Goal: Information Seeking & Learning: Learn about a topic

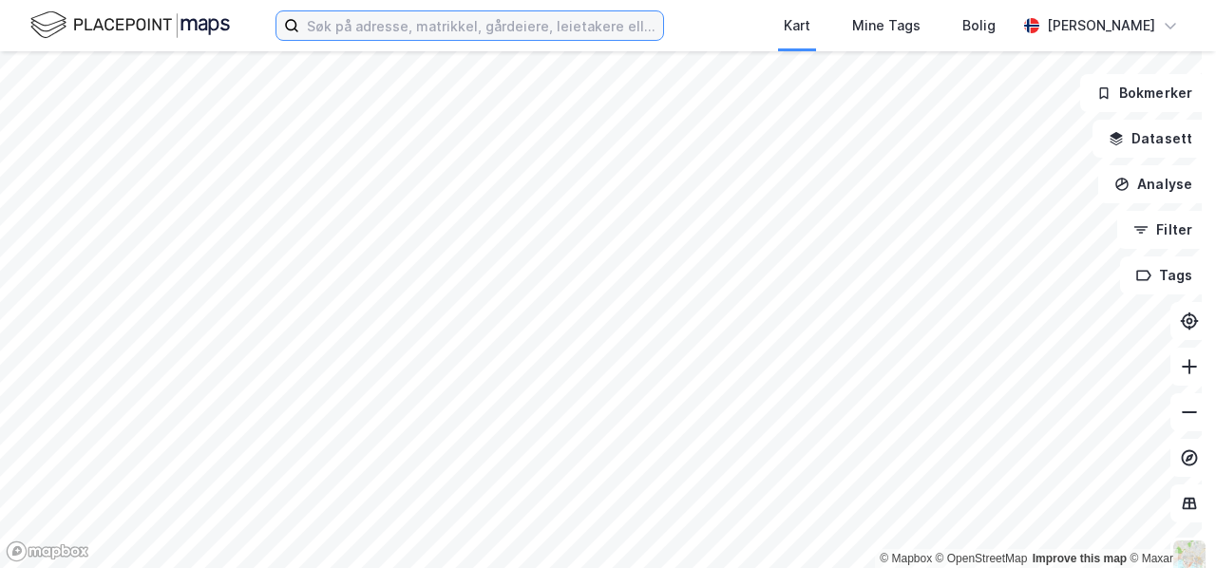
click at [433, 25] on input at bounding box center [481, 25] width 364 height 28
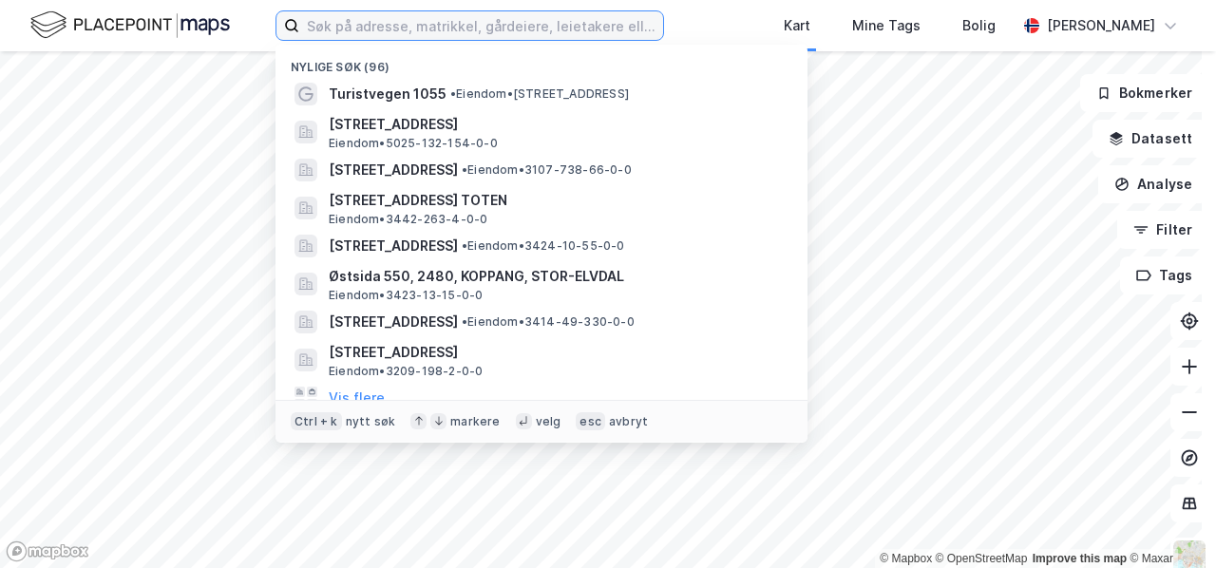
paste input "[STREET_ADDRESS]"
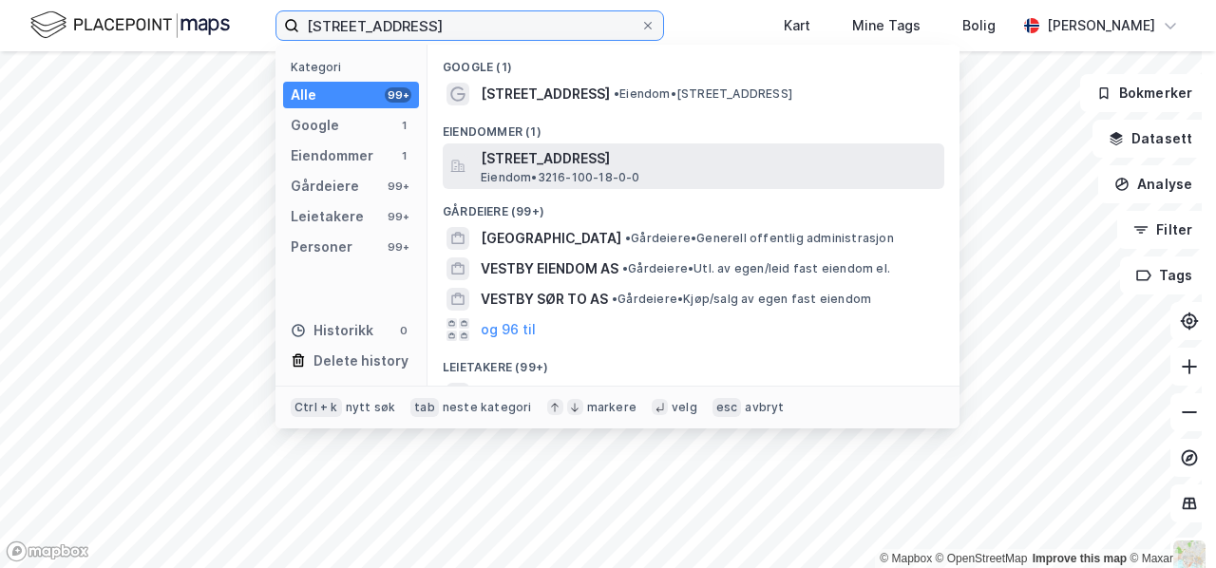
type input "[STREET_ADDRESS]"
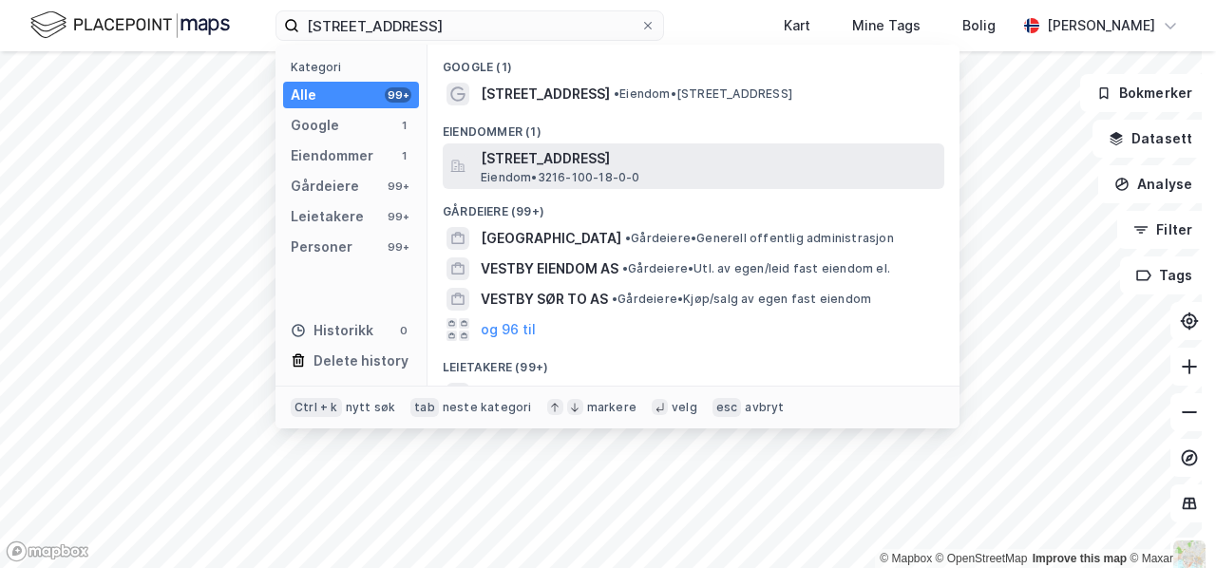
click at [518, 154] on span "[STREET_ADDRESS]" at bounding box center [709, 158] width 456 height 23
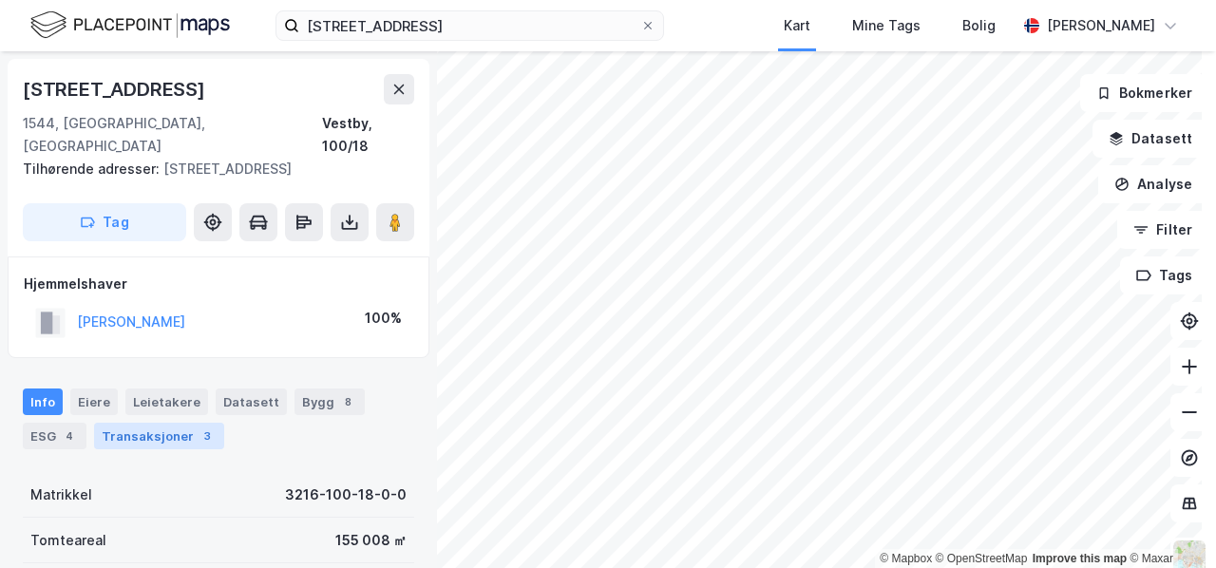
click at [140, 423] on div "Transaksjoner 3" at bounding box center [159, 436] width 130 height 27
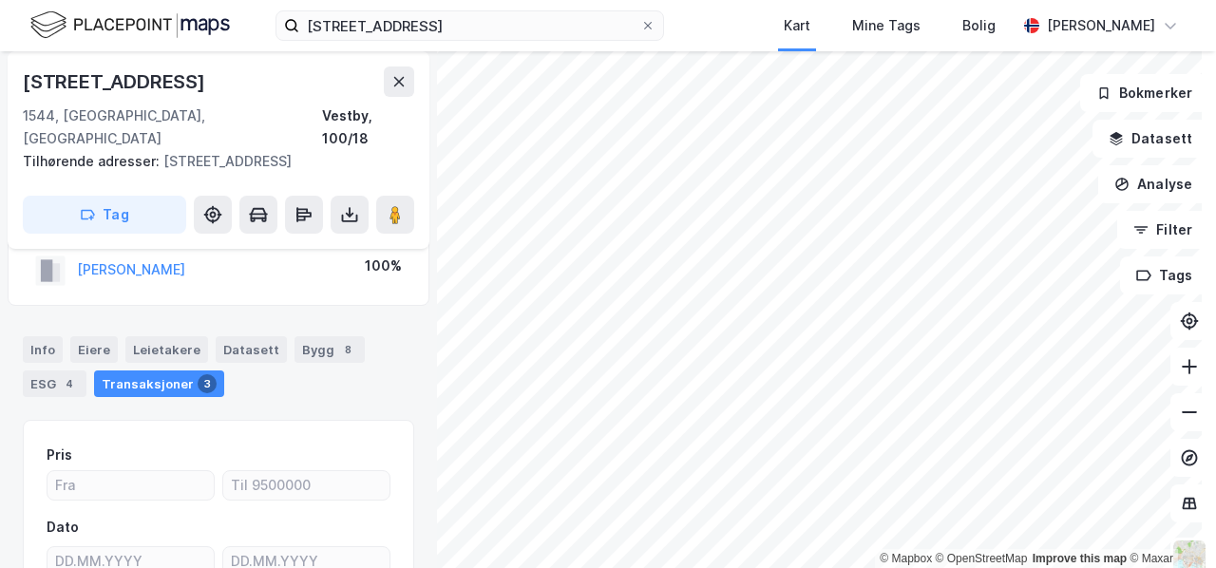
scroll to position [50, 0]
click at [302, 338] on div "Bygg 8" at bounding box center [329, 351] width 70 height 27
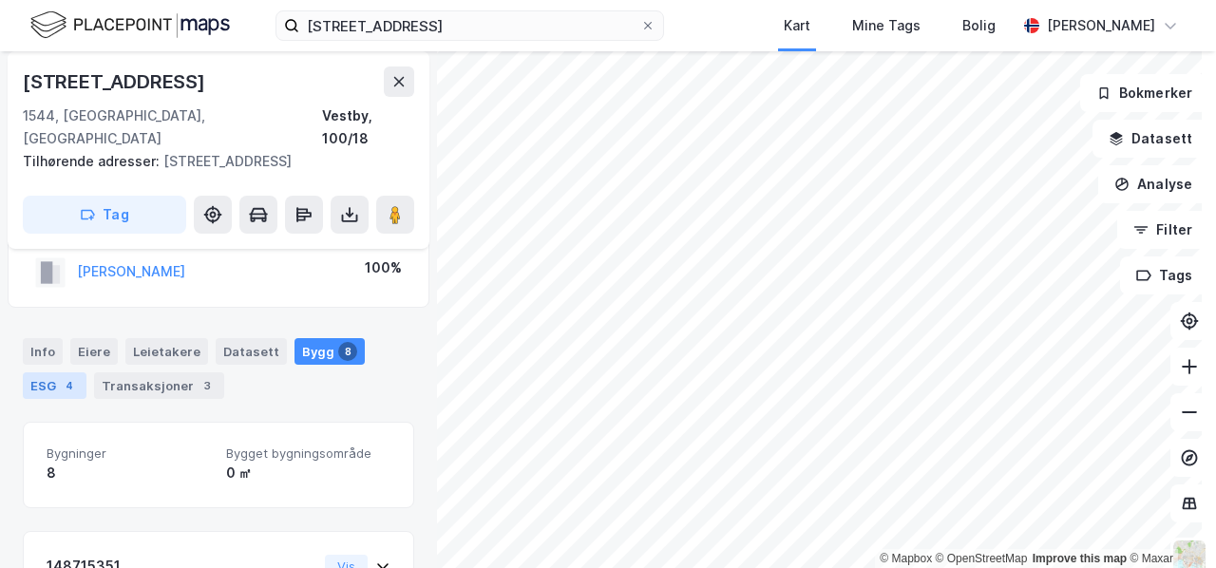
click at [49, 372] on div "ESG 4" at bounding box center [55, 385] width 64 height 27
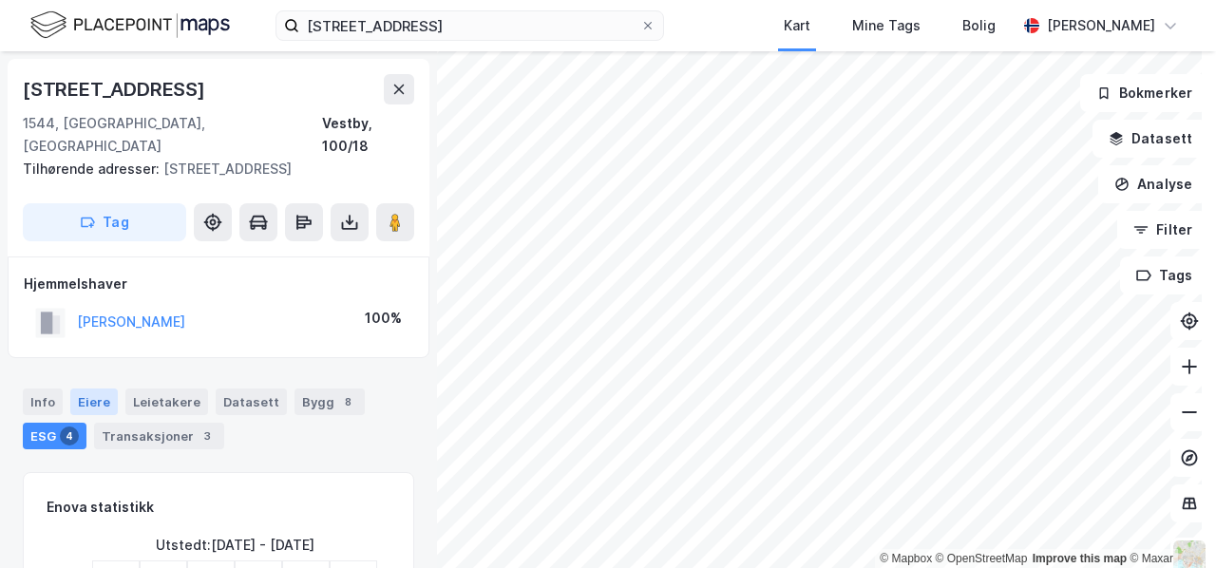
click at [88, 389] on div "Eiere" at bounding box center [93, 402] width 47 height 27
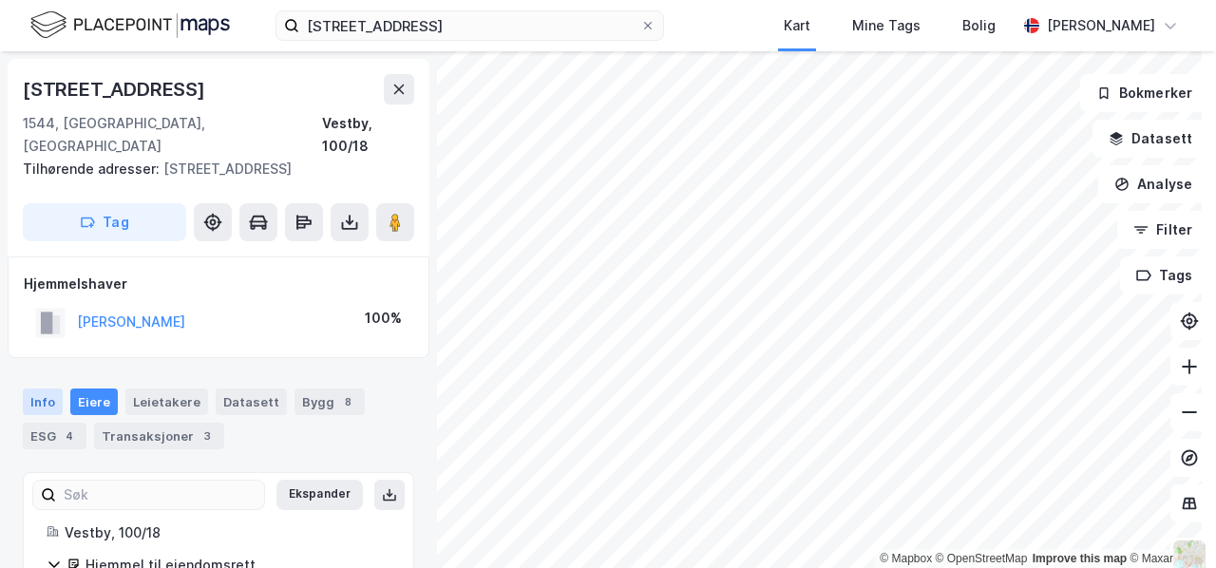
click at [44, 389] on div "Info" at bounding box center [43, 402] width 40 height 27
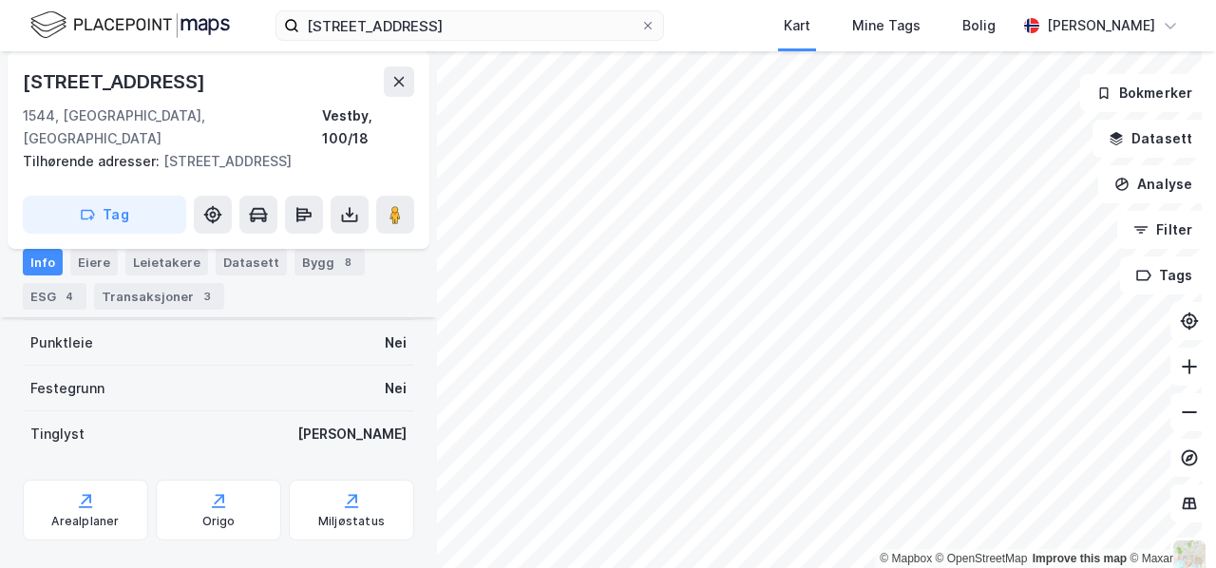
scroll to position [389, 0]
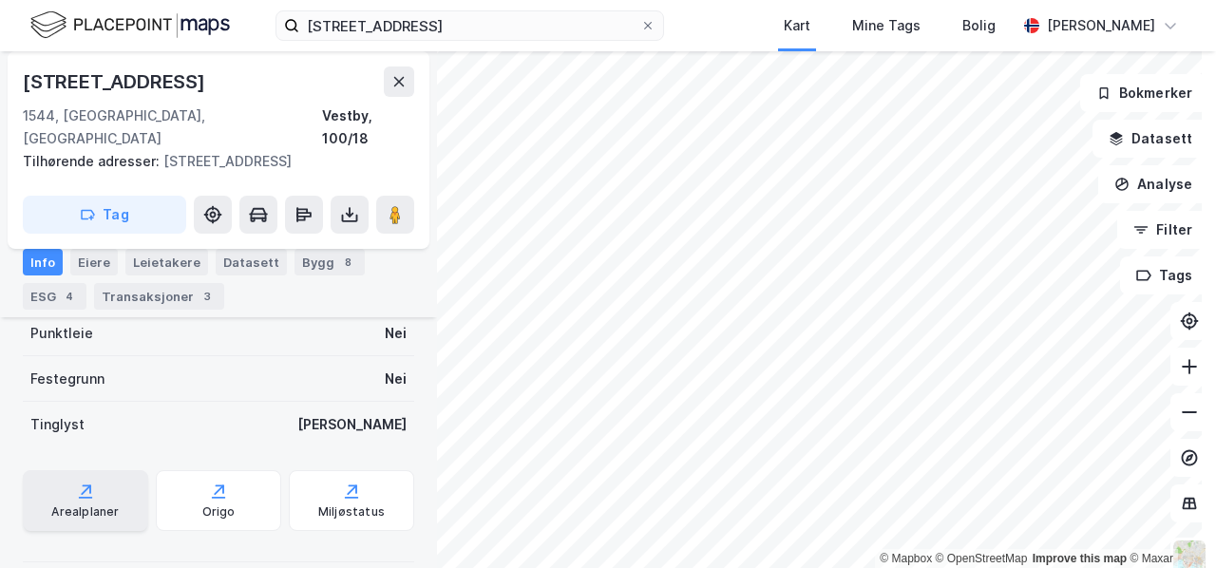
click at [85, 484] on icon at bounding box center [86, 489] width 10 height 10
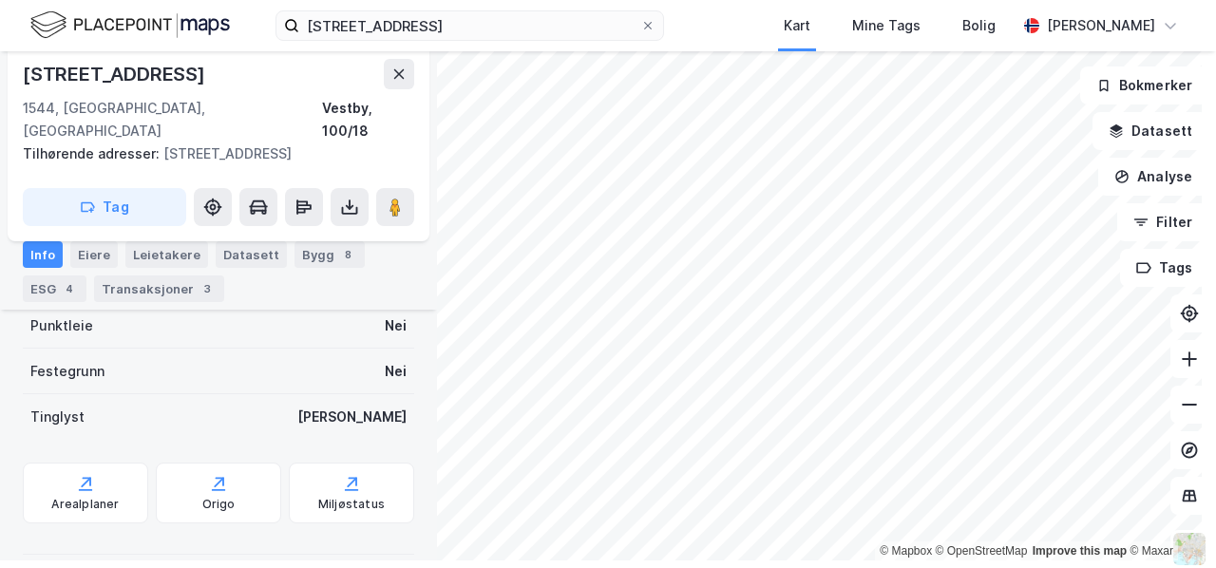
scroll to position [0, 0]
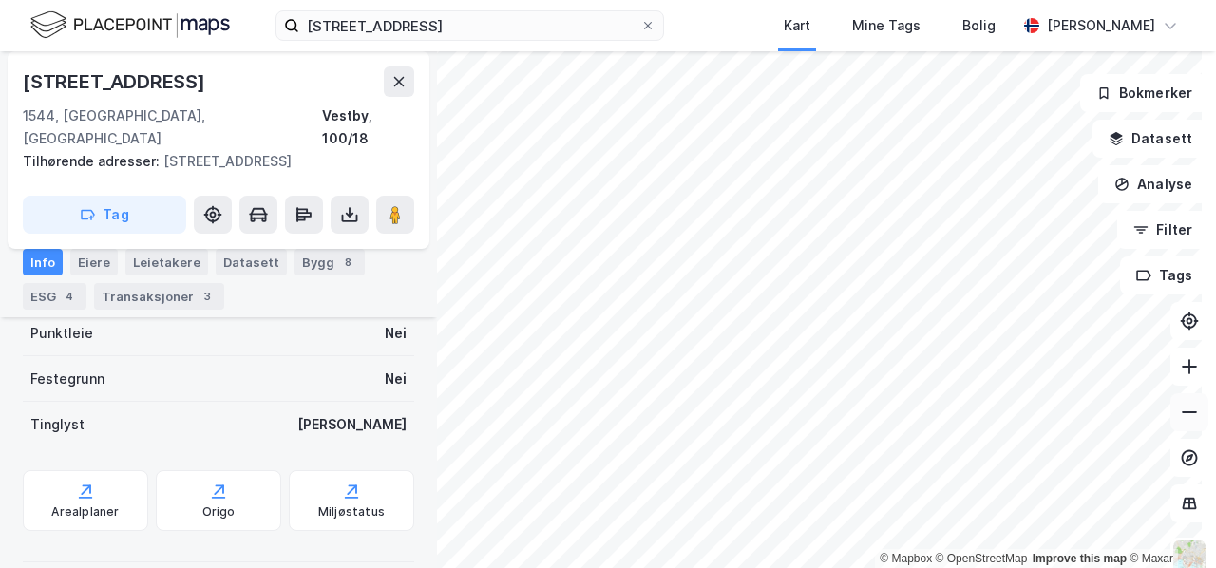
click at [1180, 409] on icon at bounding box center [1189, 412] width 19 height 19
click at [1174, 376] on button at bounding box center [1189, 367] width 38 height 38
click at [1180, 375] on icon at bounding box center [1189, 366] width 19 height 19
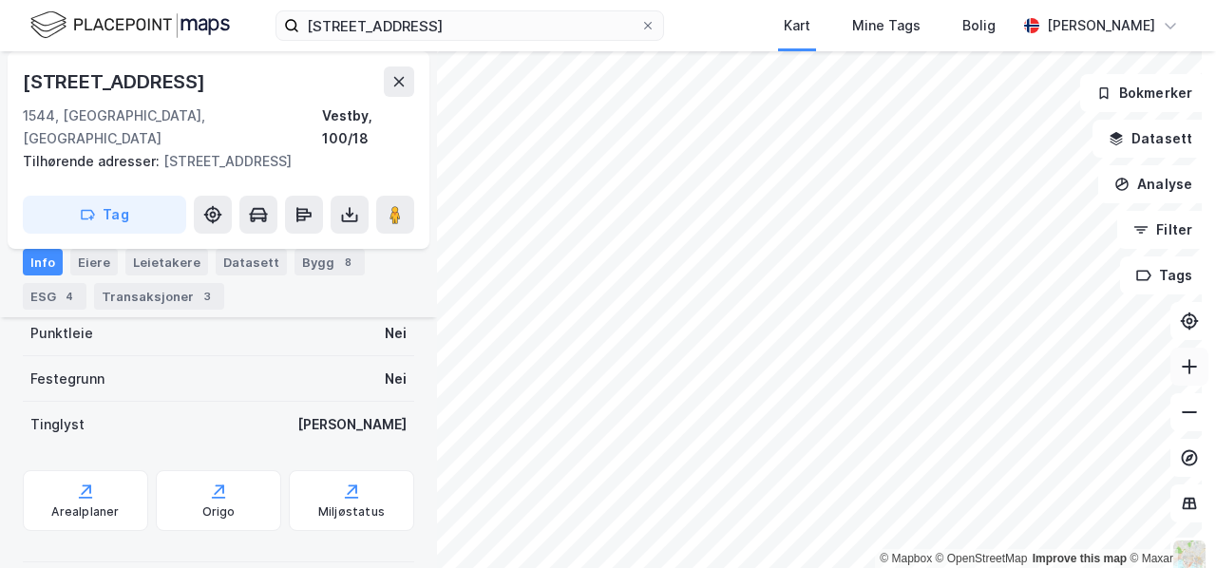
click at [1173, 376] on button at bounding box center [1189, 367] width 38 height 38
click at [1180, 361] on icon at bounding box center [1189, 366] width 19 height 19
click at [1180, 362] on icon at bounding box center [1189, 366] width 19 height 19
